Goal: Information Seeking & Learning: Learn about a topic

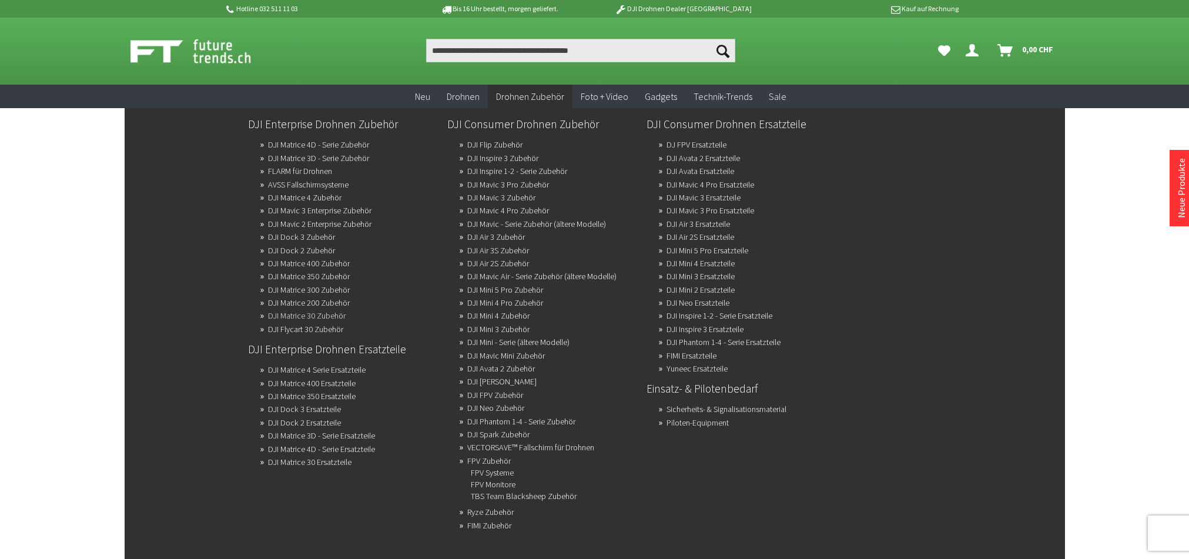
click at [317, 315] on link "DJI Matrice 30 Zubehör" at bounding box center [307, 315] width 78 height 16
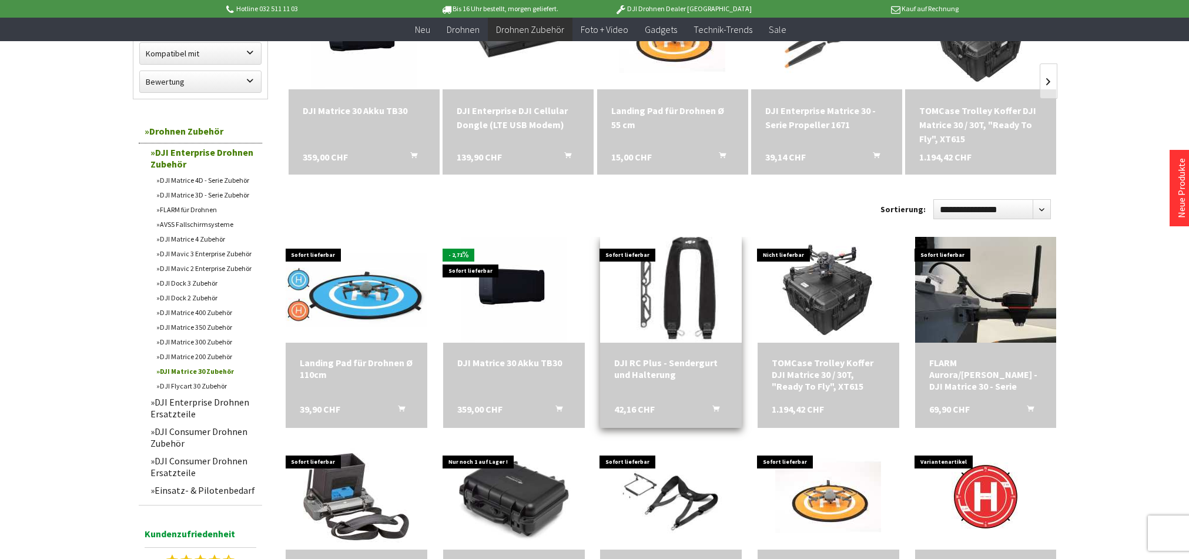
scroll to position [216, 0]
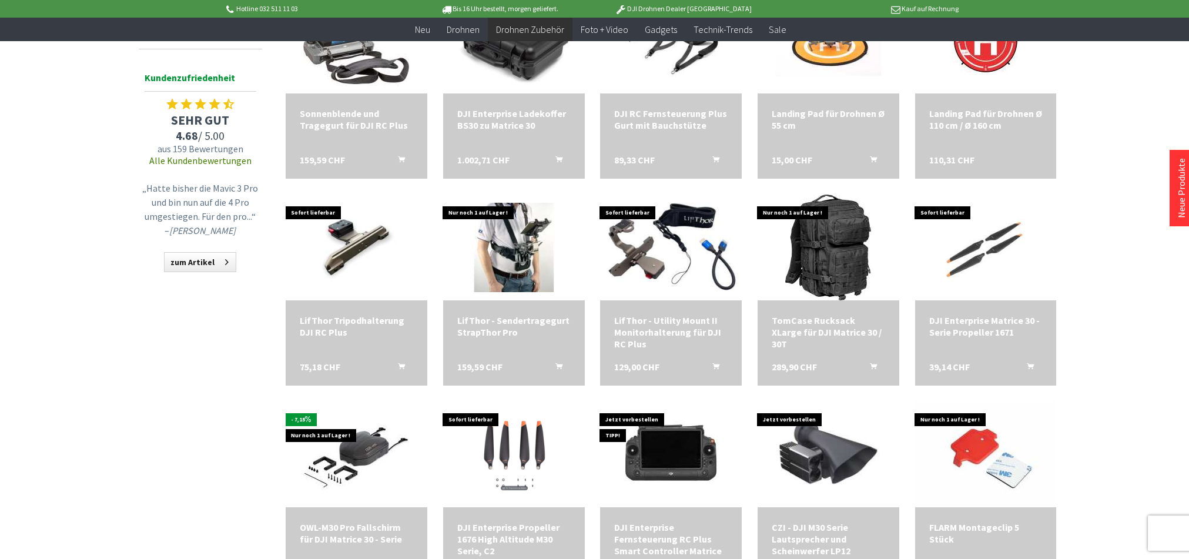
scroll to position [668, 0]
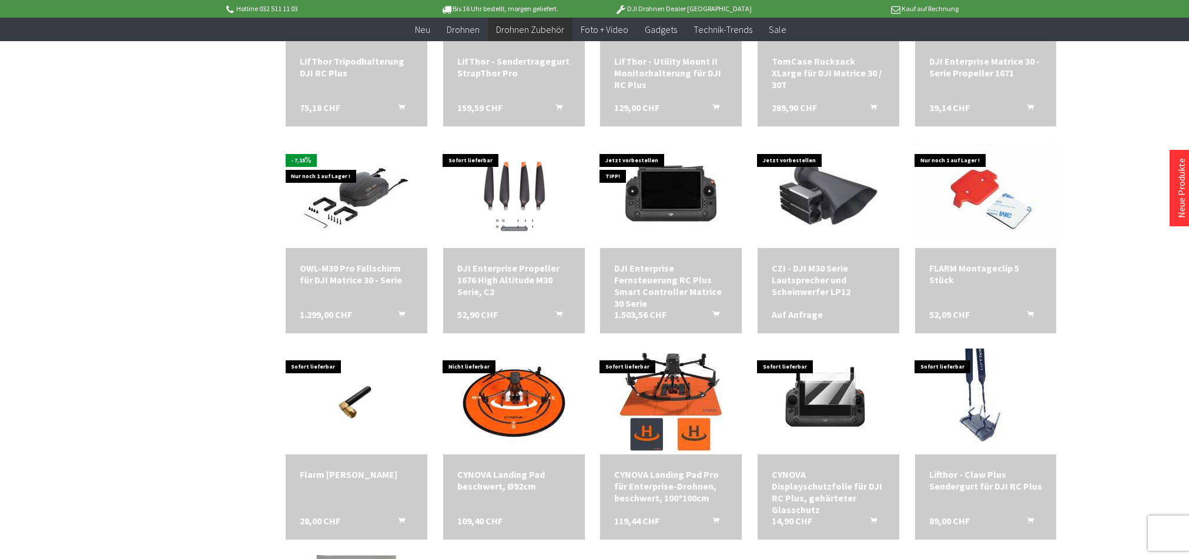
scroll to position [923, 0]
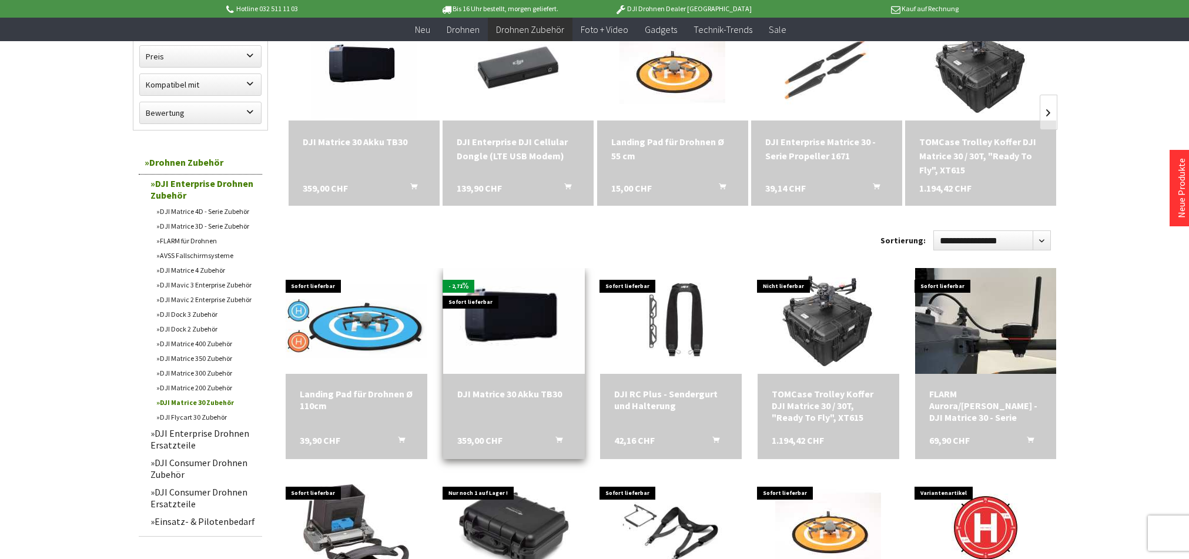
scroll to position [182, 0]
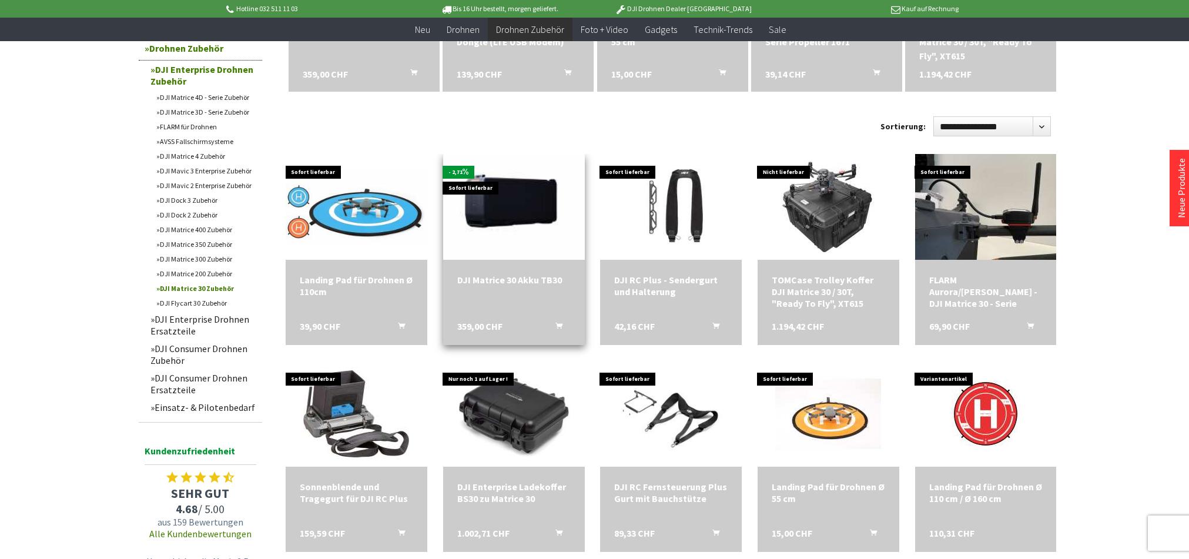
scroll to position [296, 1]
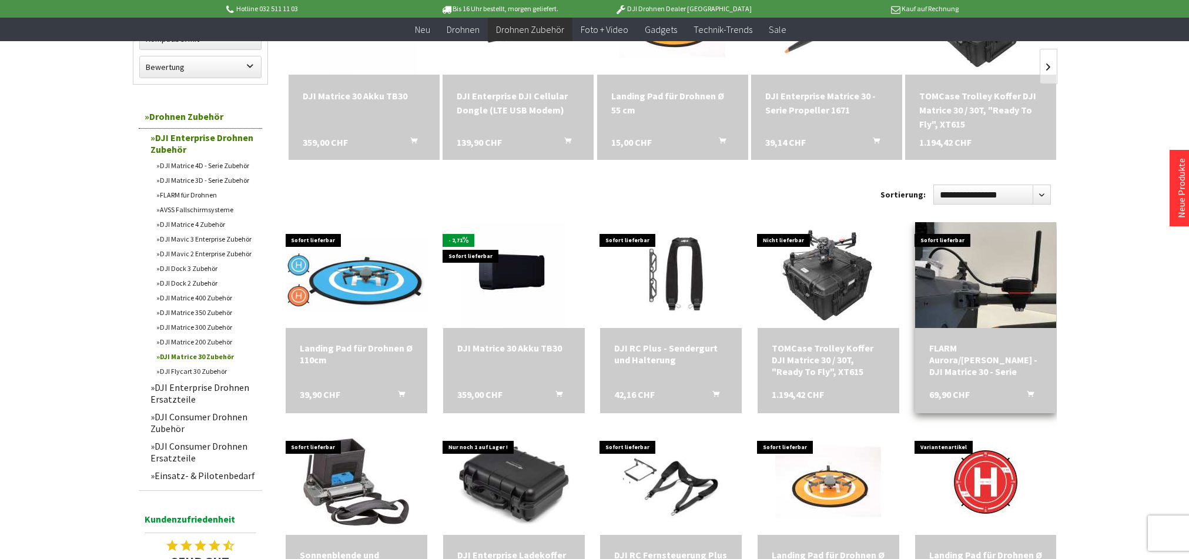
scroll to position [229, 0]
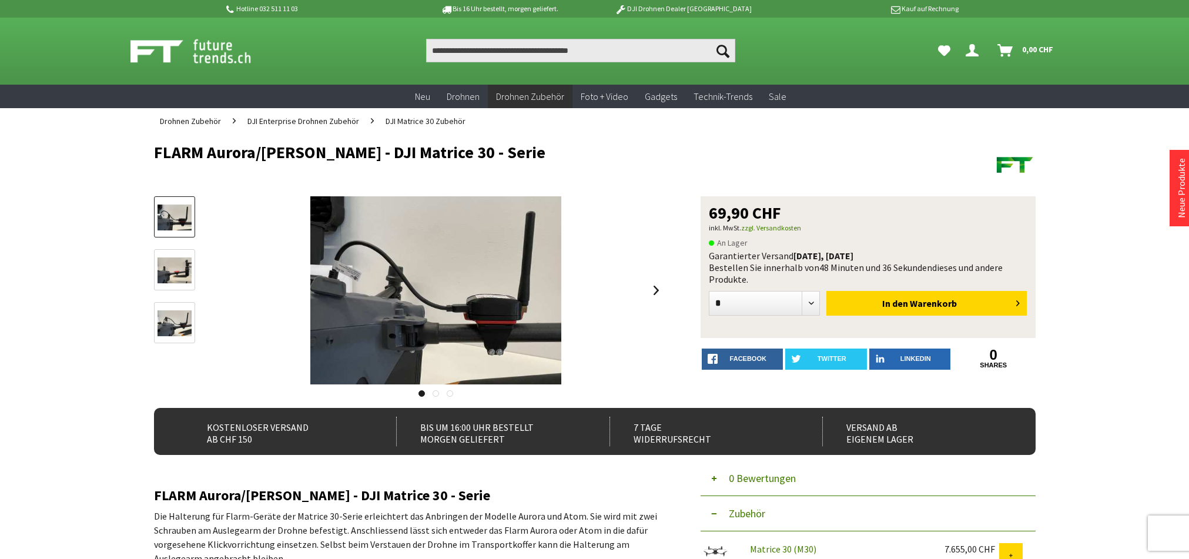
click at [179, 270] on img at bounding box center [175, 271] width 34 height 26
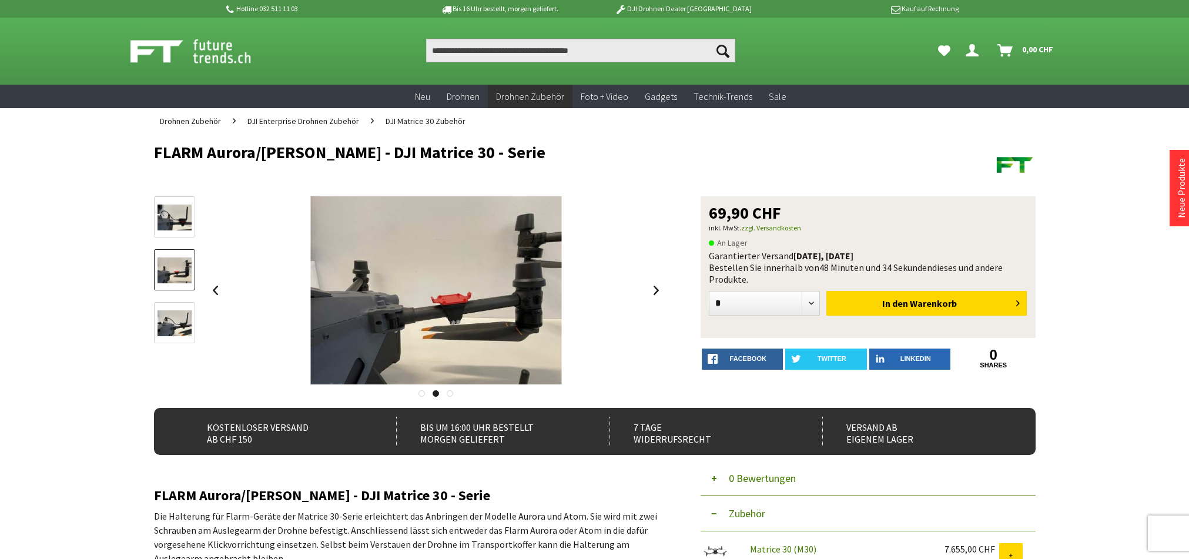
click at [180, 320] on img at bounding box center [175, 323] width 34 height 26
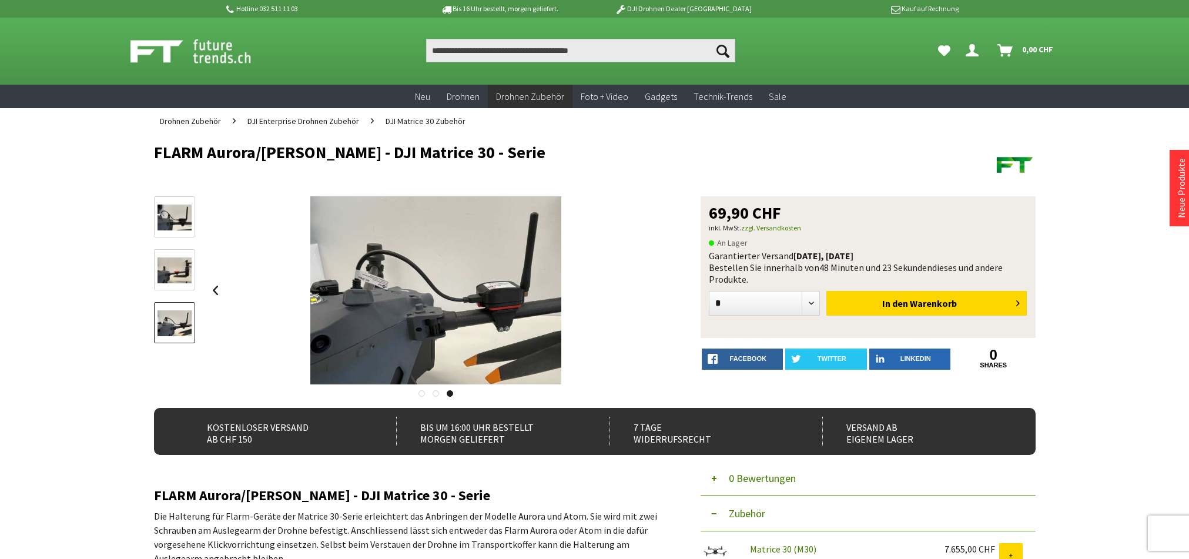
click at [175, 220] on img at bounding box center [175, 218] width 34 height 26
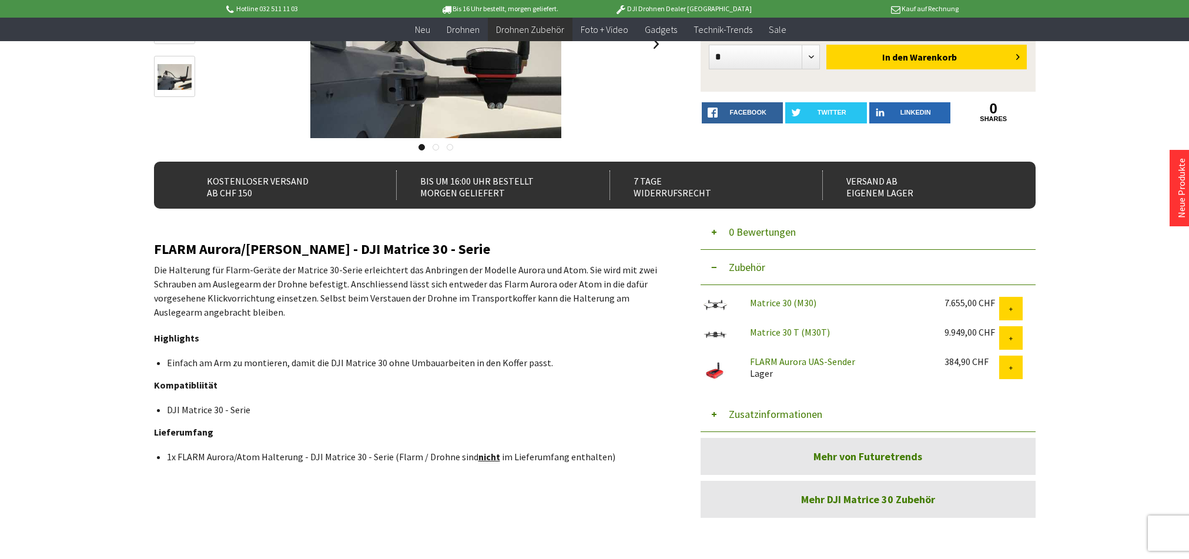
scroll to position [223, 0]
drag, startPoint x: 496, startPoint y: 283, endPoint x: 581, endPoint y: 461, distance: 197.0
click at [589, 286] on p "Die Halterung für Flarm-Geräte der Matrice 30-Serie erleichtert das Anbringen d…" at bounding box center [409, 291] width 511 height 56
copy p "Flarm Aurora oder Atom"
